Goal: Find specific page/section: Find specific page/section

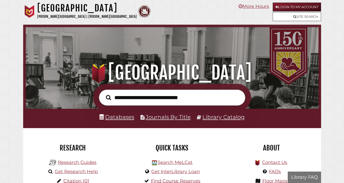
scroll to position [97, 290]
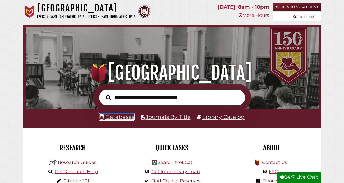
click at [119, 115] on link "Databases" at bounding box center [116, 117] width 35 height 7
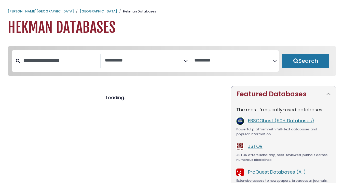
select select "Database Subject Filter"
select select "Database Vendors Filter"
select select "Database Subject Filter"
select select "Database Vendors Filter"
